Goal: Task Accomplishment & Management: Manage account settings

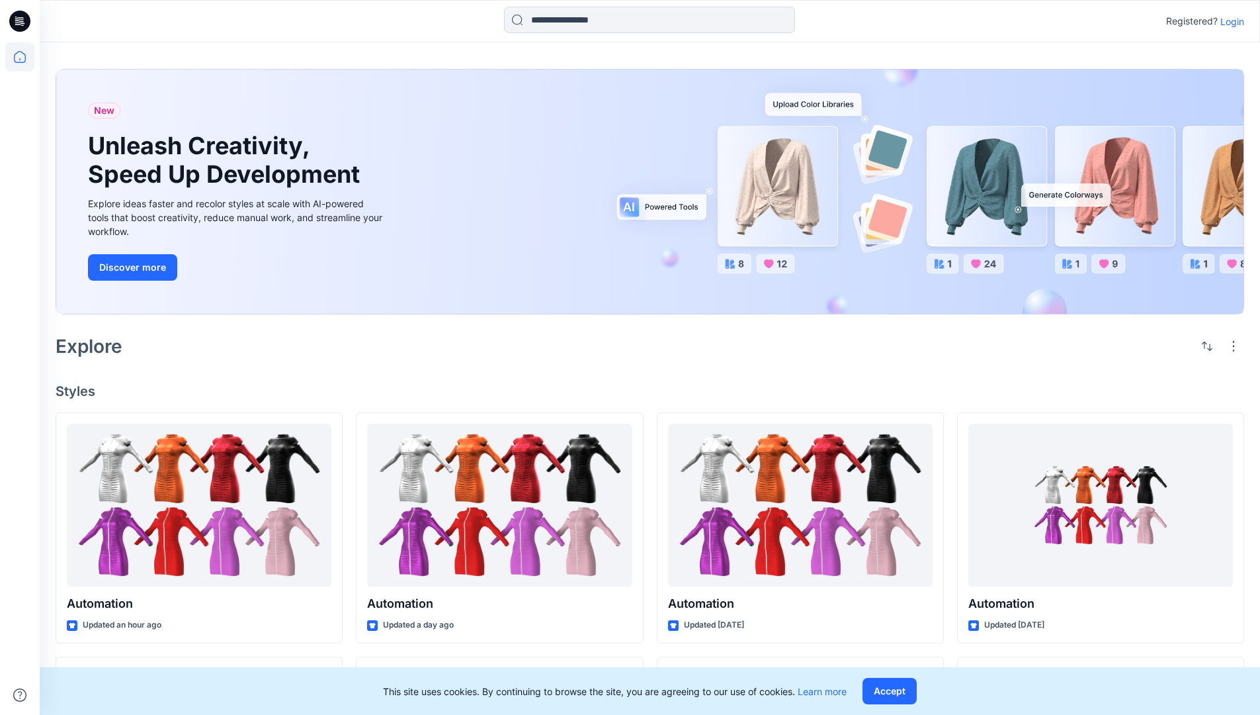
click at [1229, 21] on p "Login" at bounding box center [1233, 22] width 24 height 14
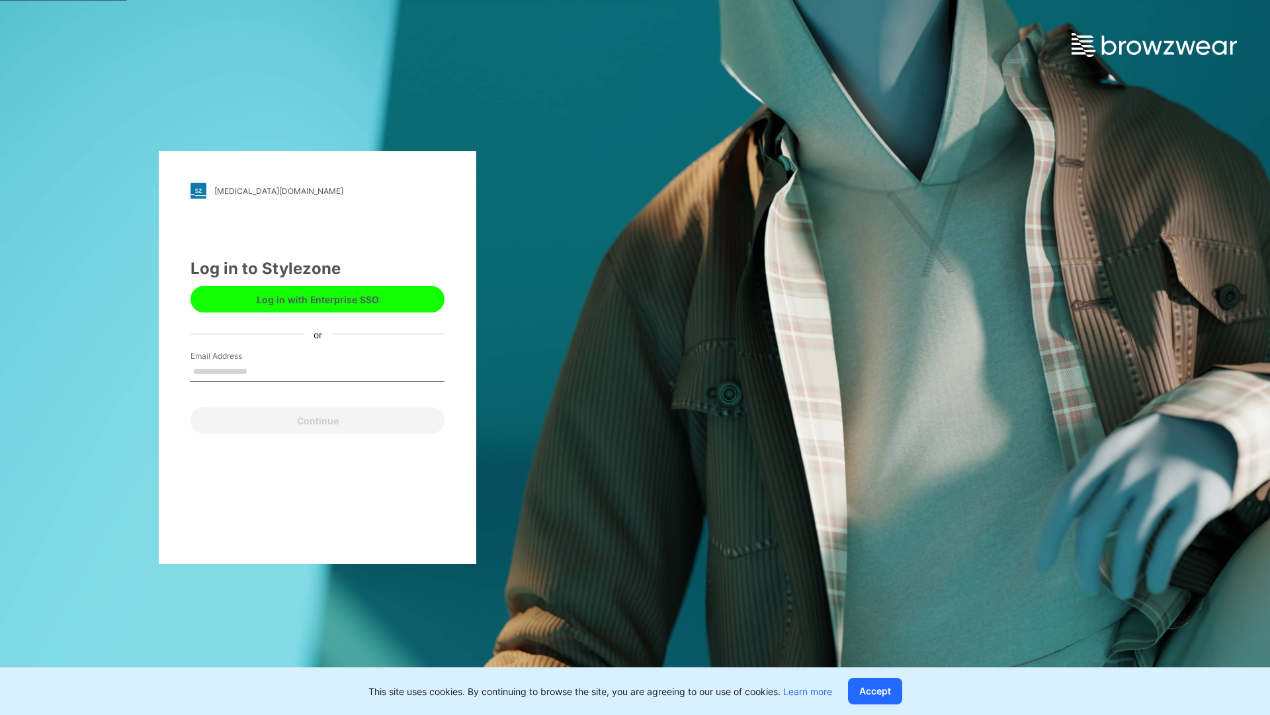
click at [261, 371] on input "Email Address" at bounding box center [318, 372] width 254 height 20
type input "**********"
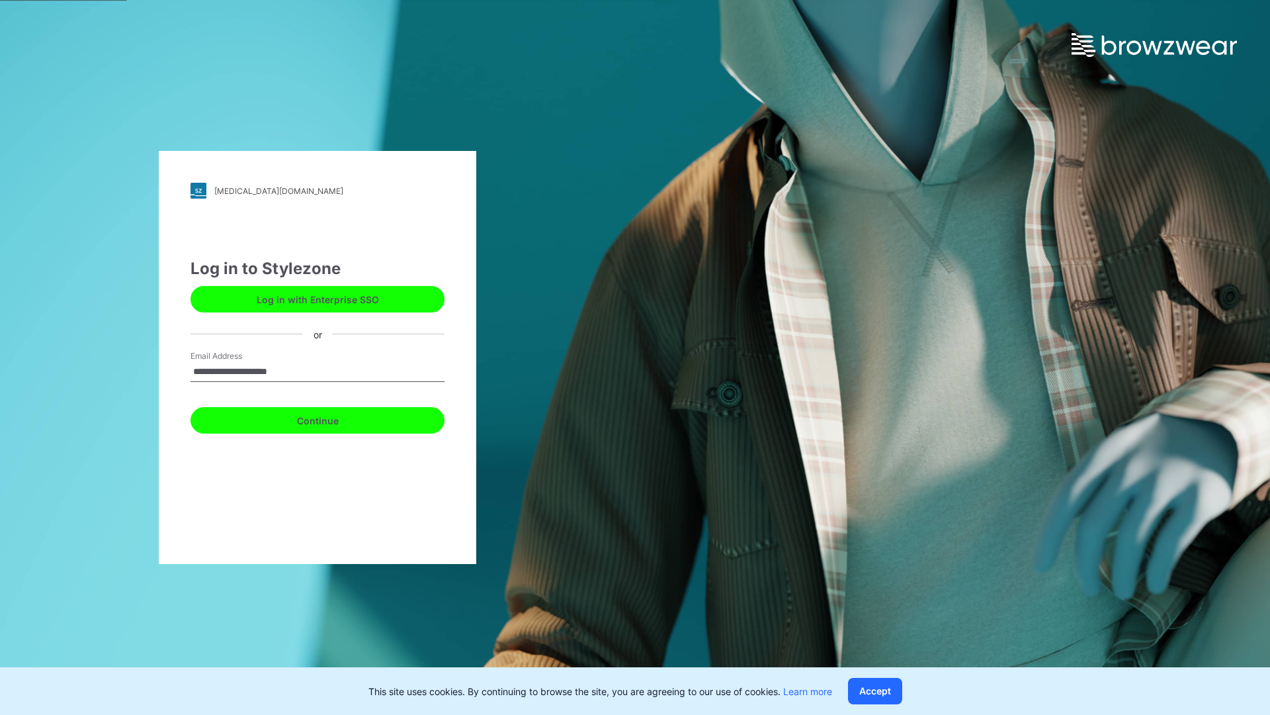
click at [332, 418] on button "Continue" at bounding box center [318, 420] width 254 height 26
